Goal: Navigation & Orientation: Find specific page/section

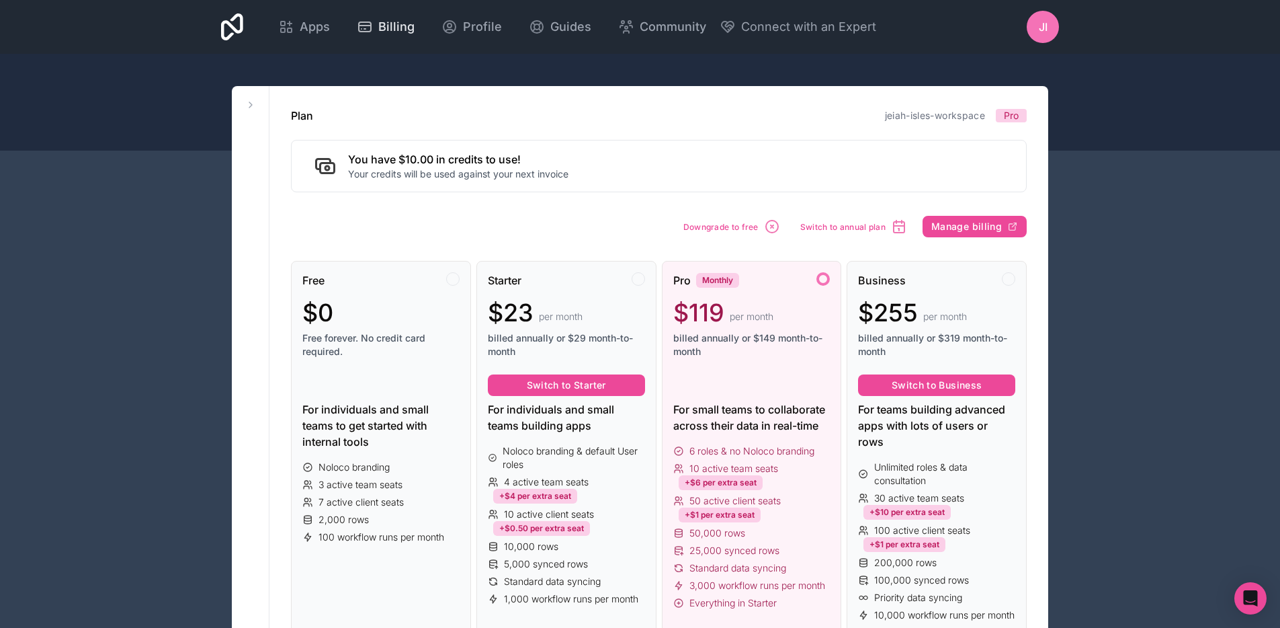
click at [401, 38] on link "Billing" at bounding box center [385, 27] width 79 height 30
click at [298, 24] on div "Apps" at bounding box center [304, 26] width 52 height 19
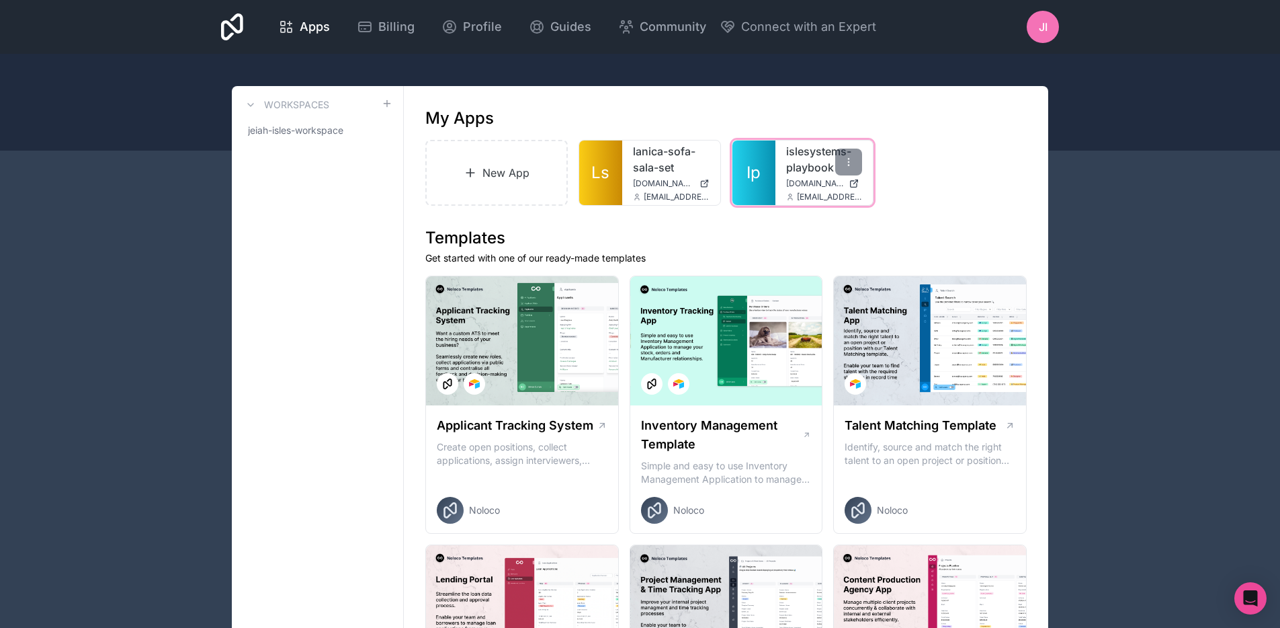
click at [828, 180] on span "[DOMAIN_NAME]" at bounding box center [815, 183] width 58 height 11
